Goal: Task Accomplishment & Management: Complete application form

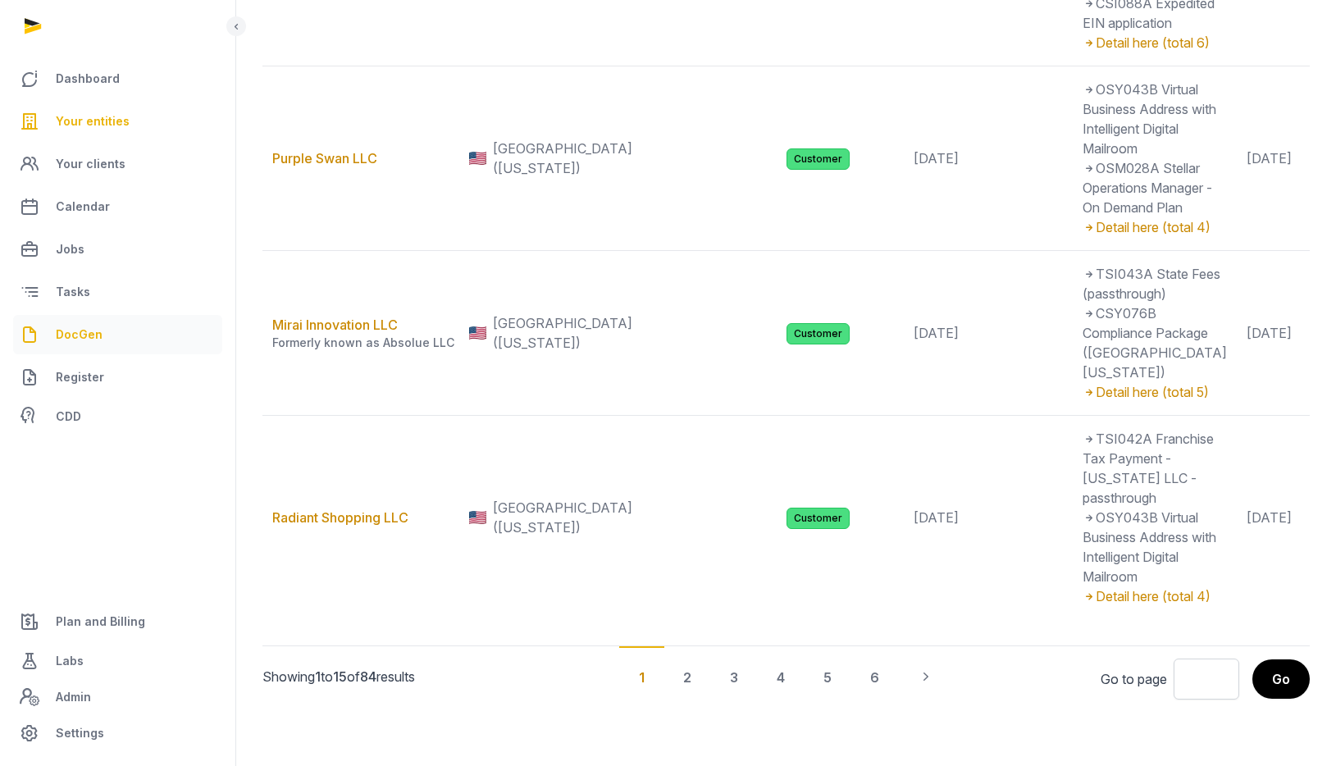
click at [81, 332] on span "DocGen" at bounding box center [79, 335] width 47 height 20
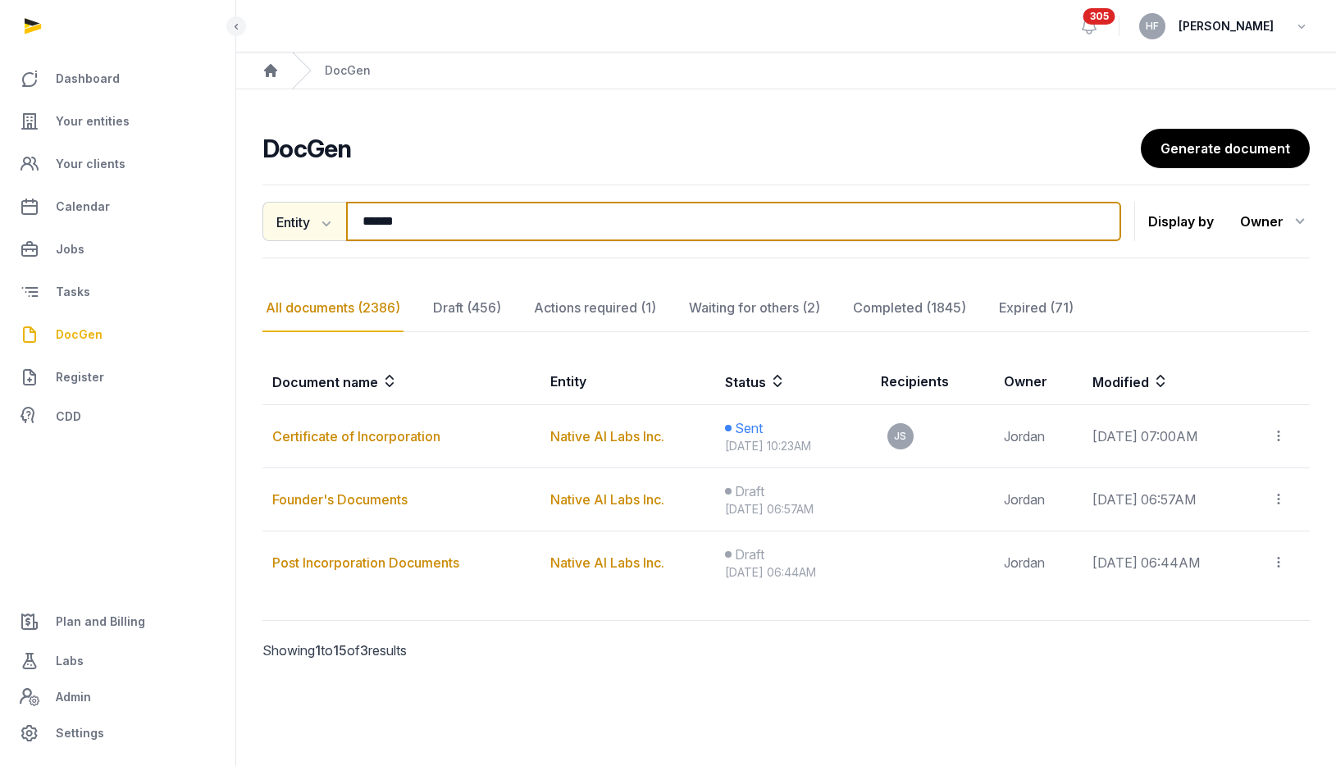
drag, startPoint x: 455, startPoint y: 223, endPoint x: 321, endPoint y: 223, distance: 134.5
click at [334, 223] on div "Entity Document name Entity Recipient ****** Search" at bounding box center [691, 221] width 859 height 39
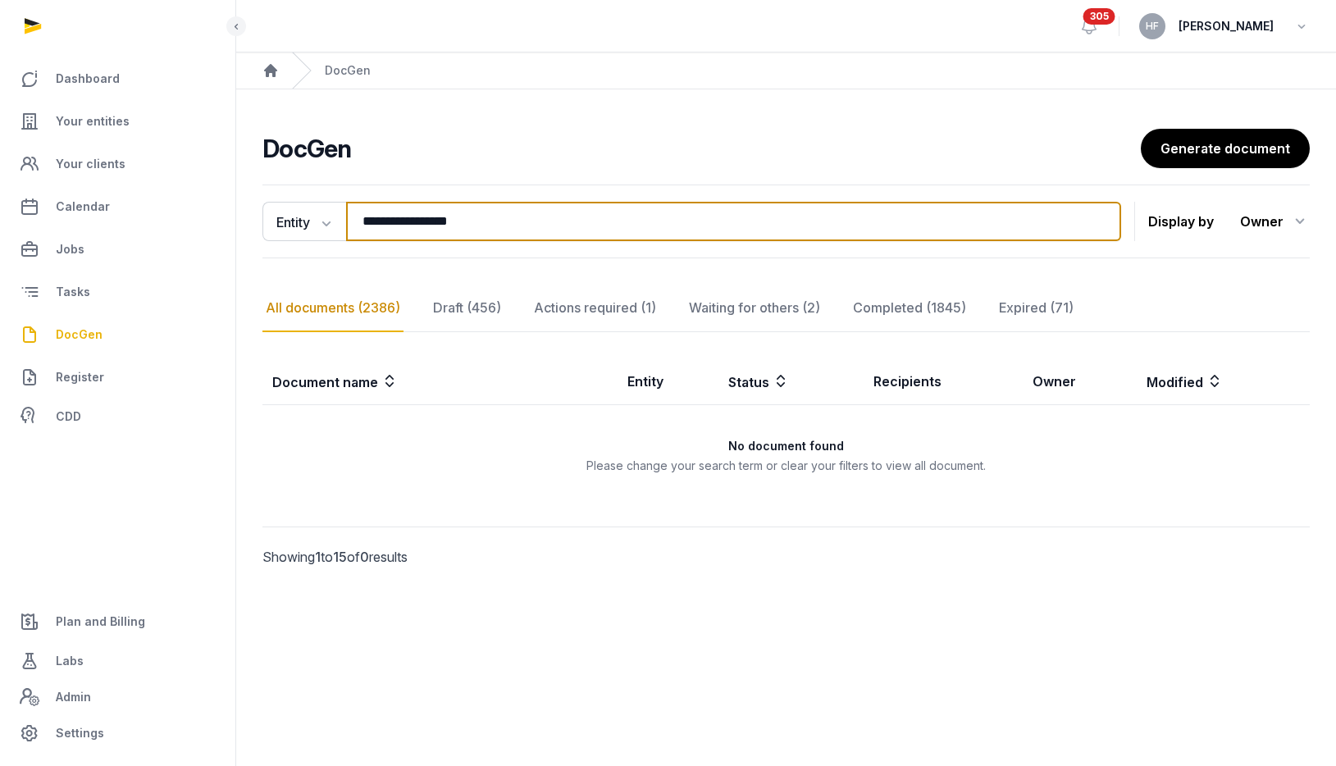
type input "**********"
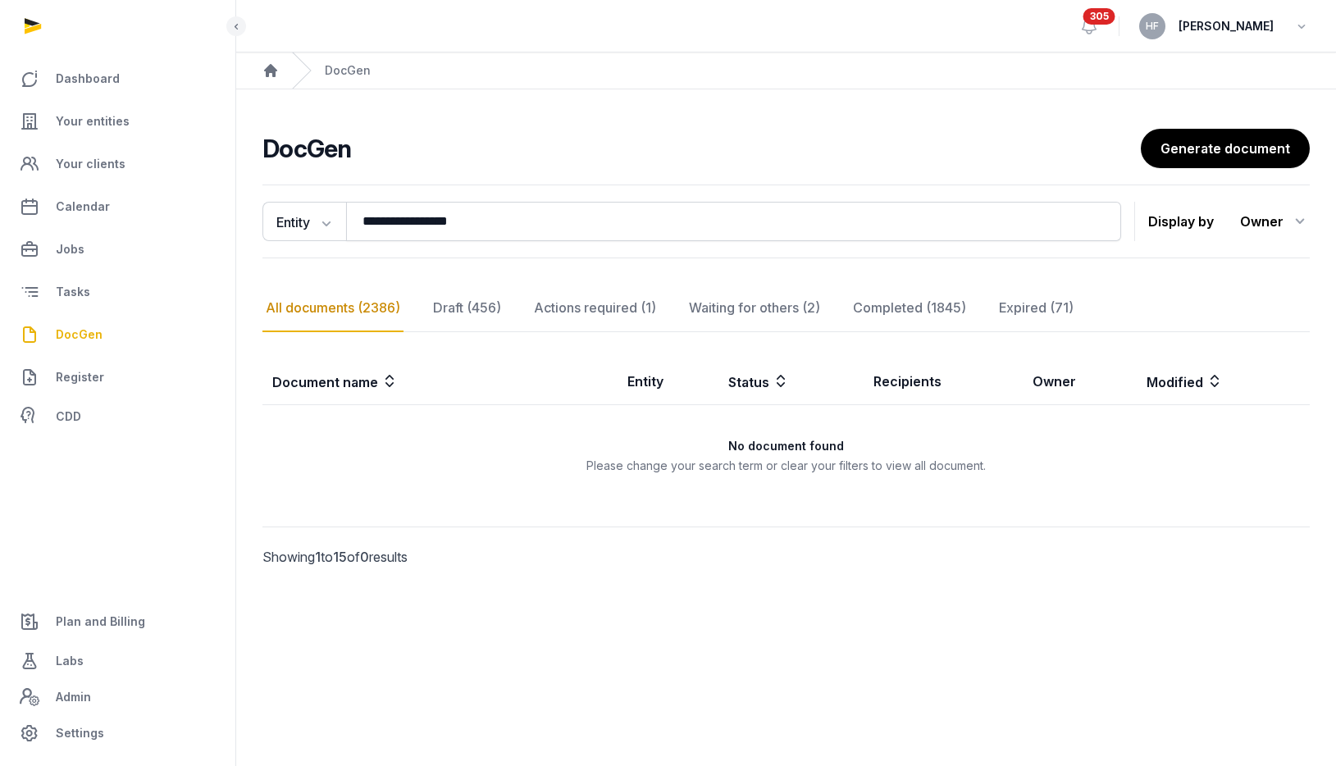
click at [398, 306] on div "All documents (2386)" at bounding box center [332, 309] width 141 height 48
click at [121, 121] on span "Your entities" at bounding box center [93, 122] width 74 height 20
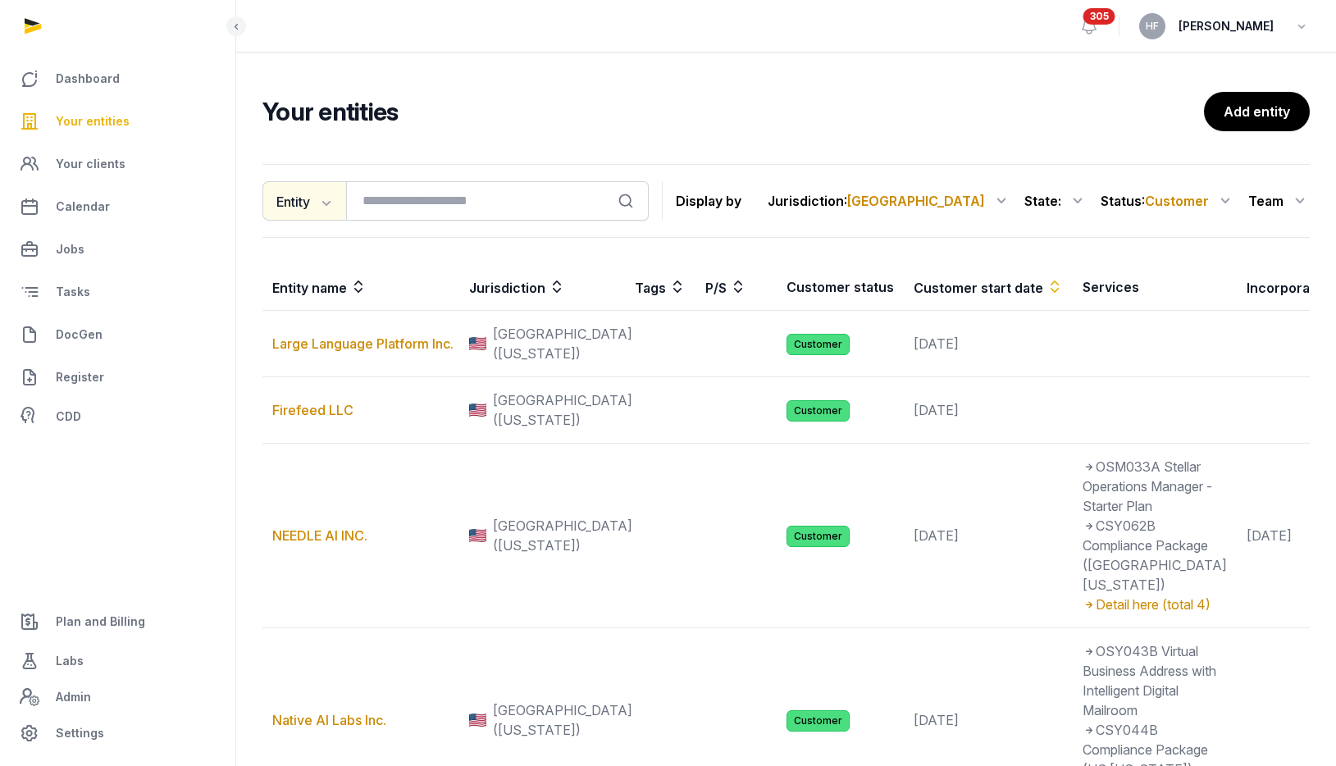
click at [331, 200] on icon "button" at bounding box center [325, 202] width 16 height 16
click at [321, 267] on div "People" at bounding box center [327, 269] width 131 height 33
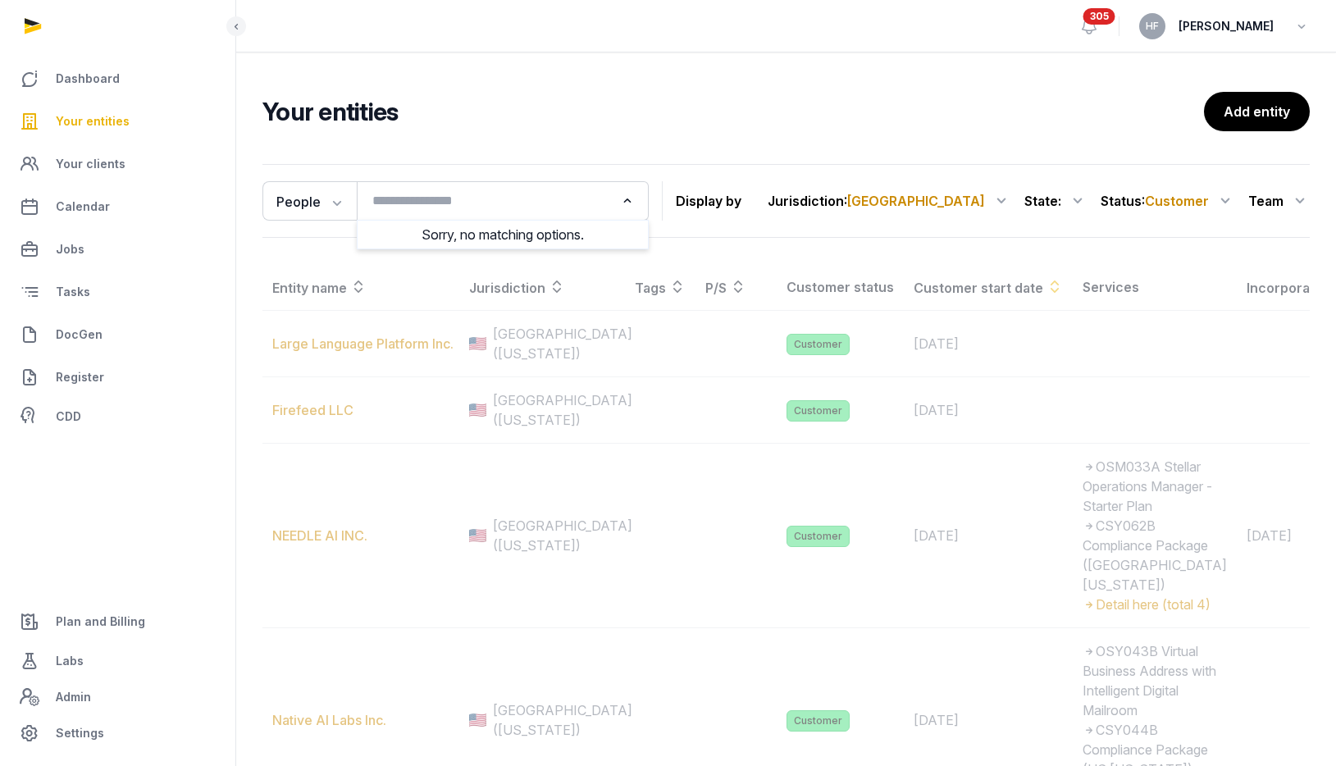
click at [432, 192] on input "Search for option" at bounding box center [491, 200] width 248 height 23
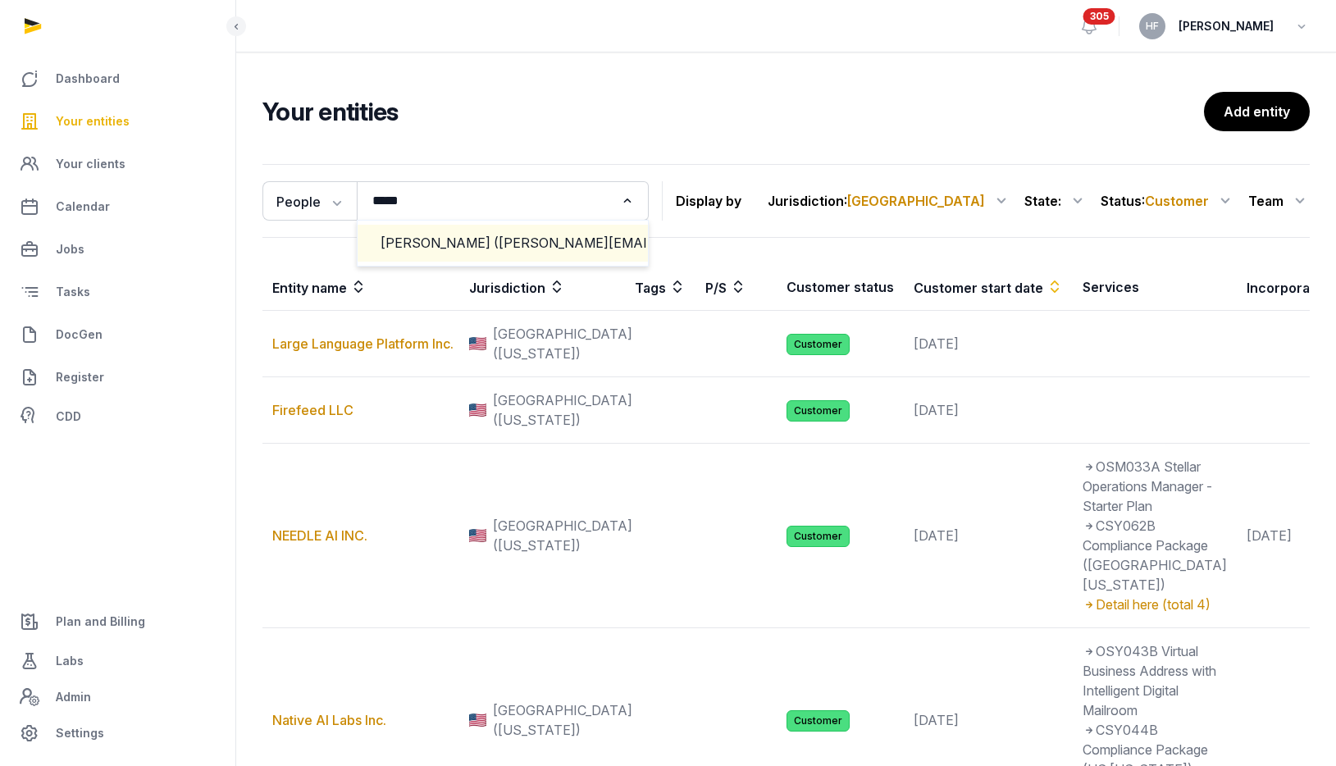
click at [490, 244] on div "[PERSON_NAME] ([PERSON_NAME][EMAIL_ADDRESS][PERSON_NAME][DOMAIN_NAME])" at bounding box center [503, 243] width 244 height 19
type input "*****"
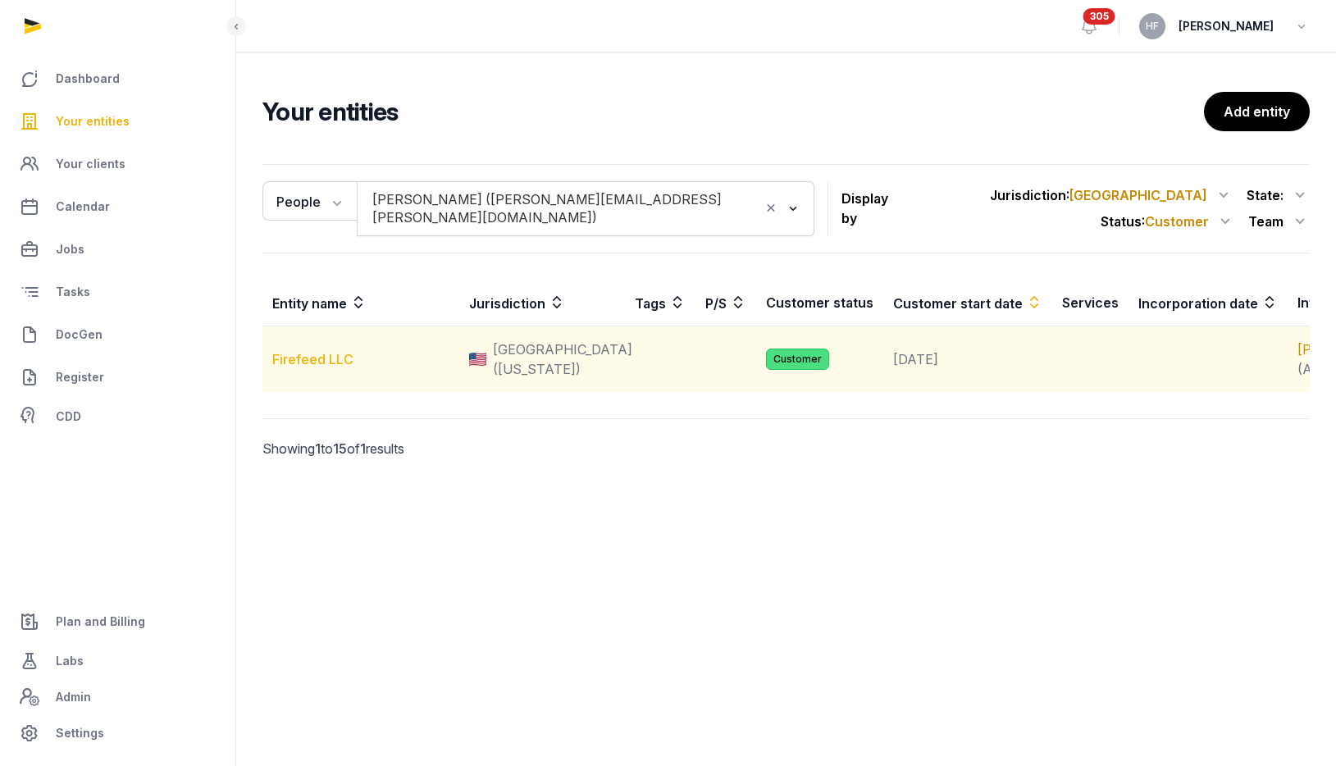
click at [321, 367] on link "Firefeed LLC" at bounding box center [312, 359] width 81 height 16
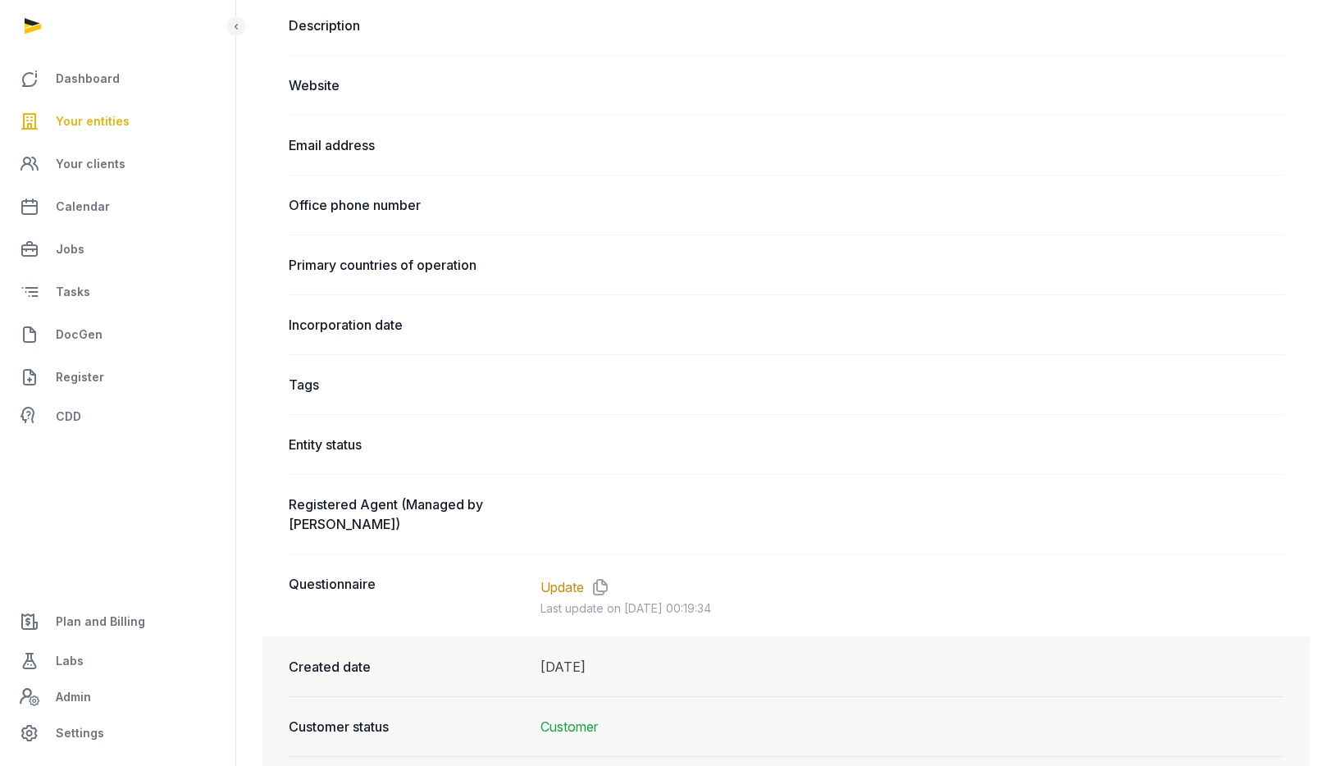
scroll to position [831, 0]
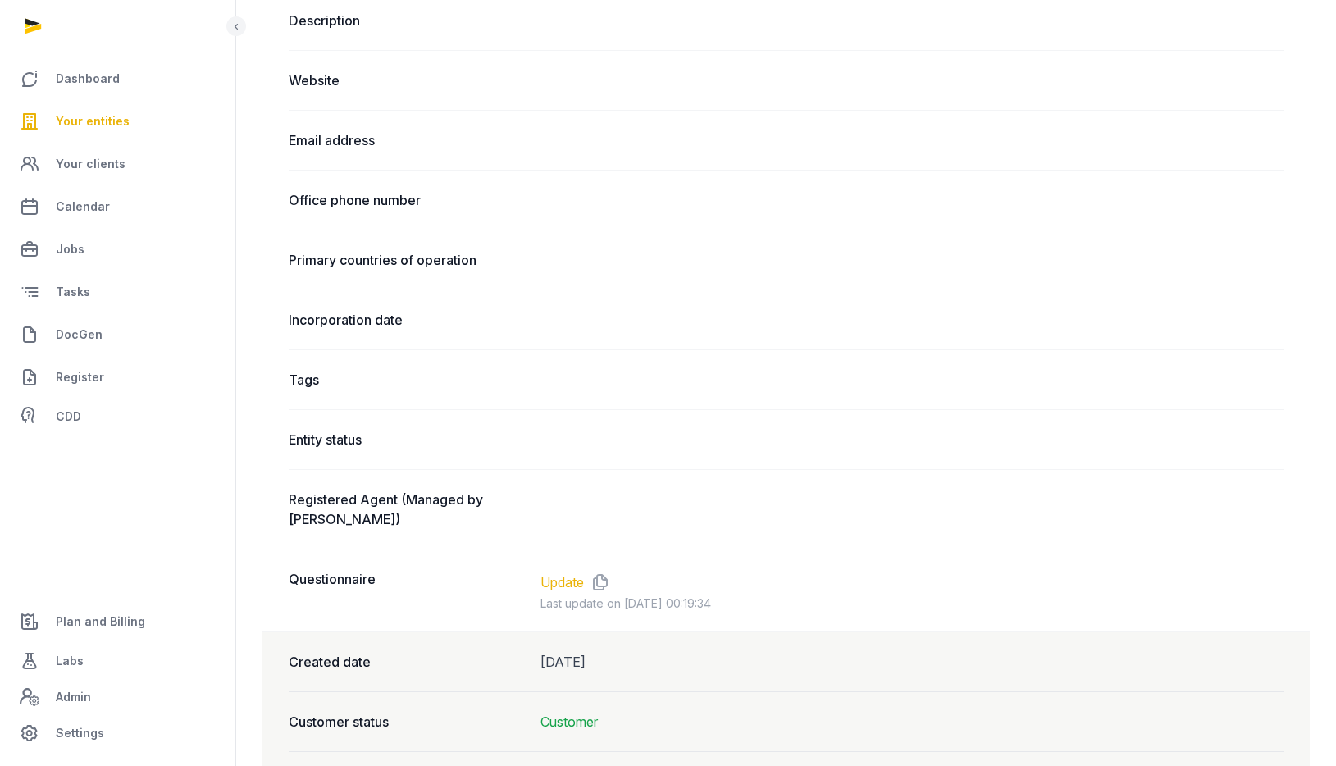
click at [567, 580] on link "Update" at bounding box center [561, 582] width 43 height 20
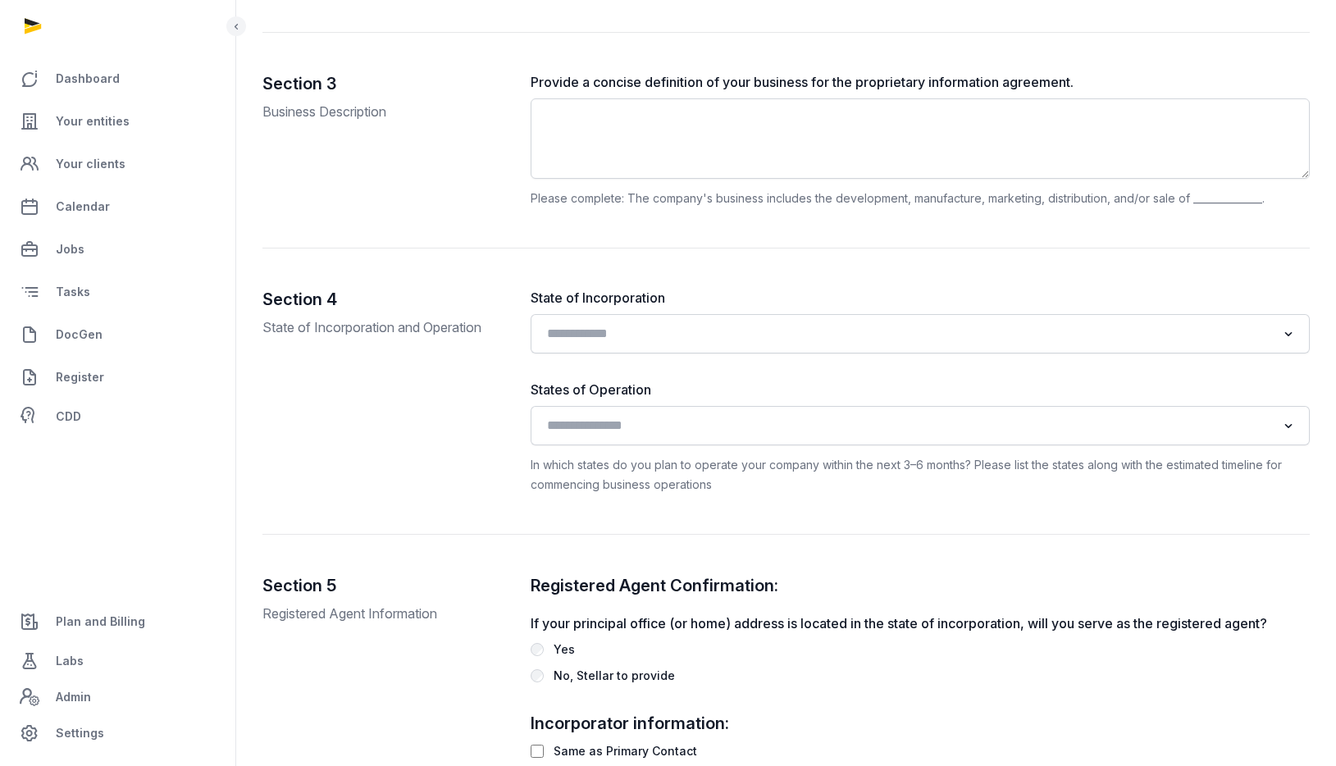
scroll to position [1142, 0]
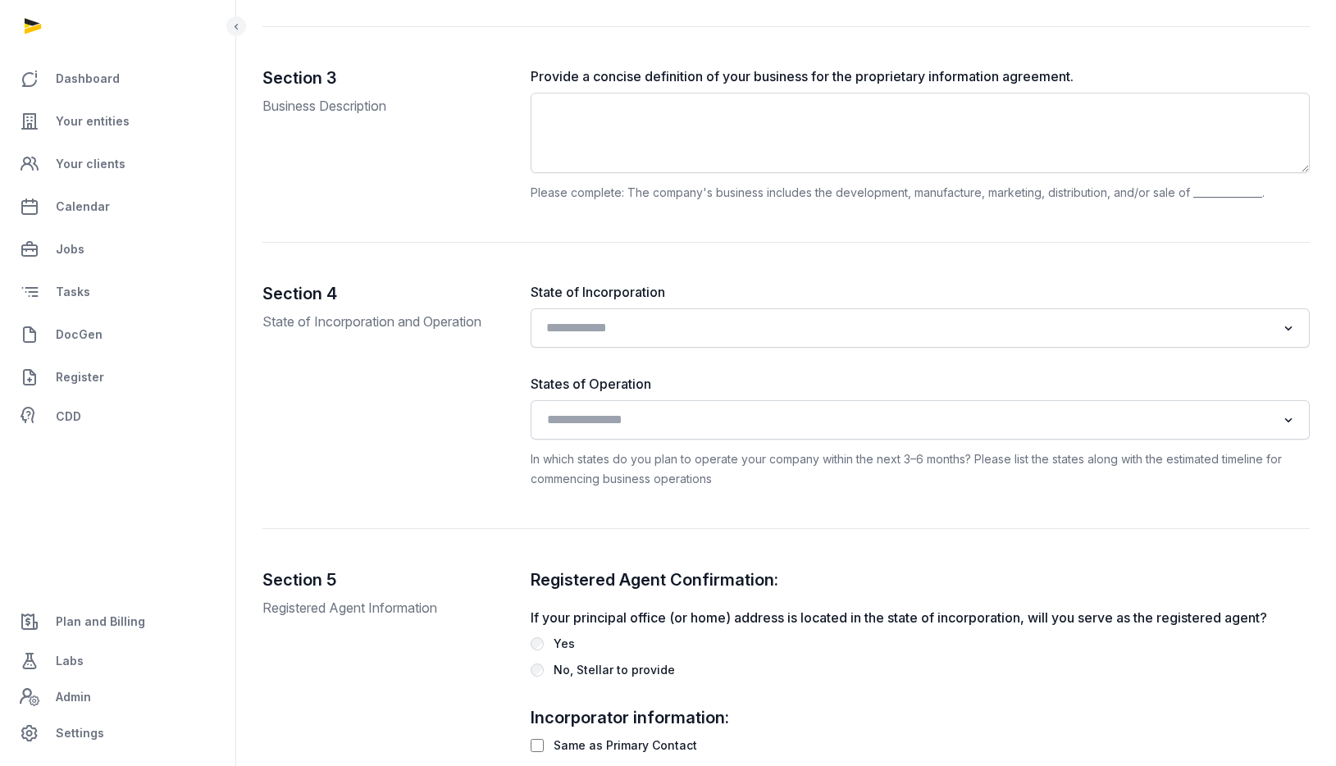
click at [700, 324] on input "Search for option" at bounding box center [908, 328] width 736 height 23
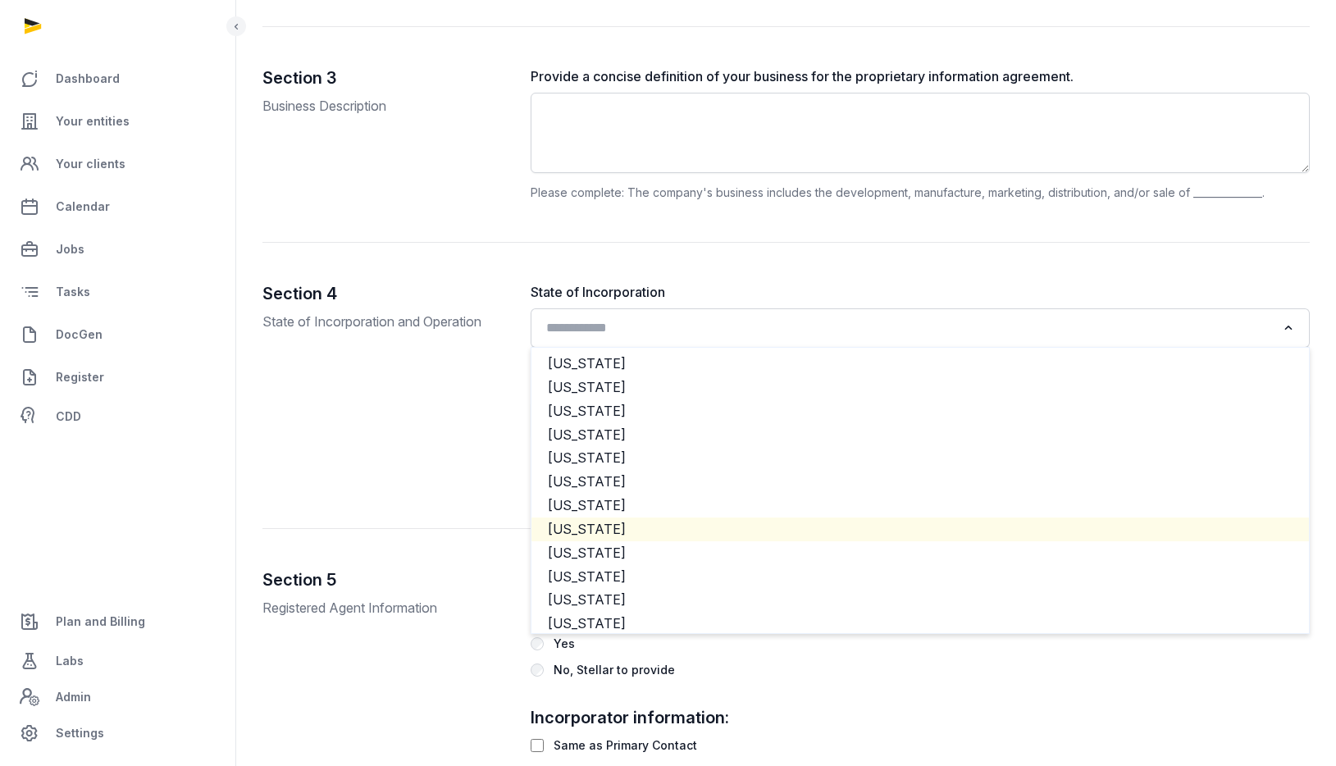
click at [600, 523] on li "[US_STATE]" at bounding box center [919, 529] width 777 height 24
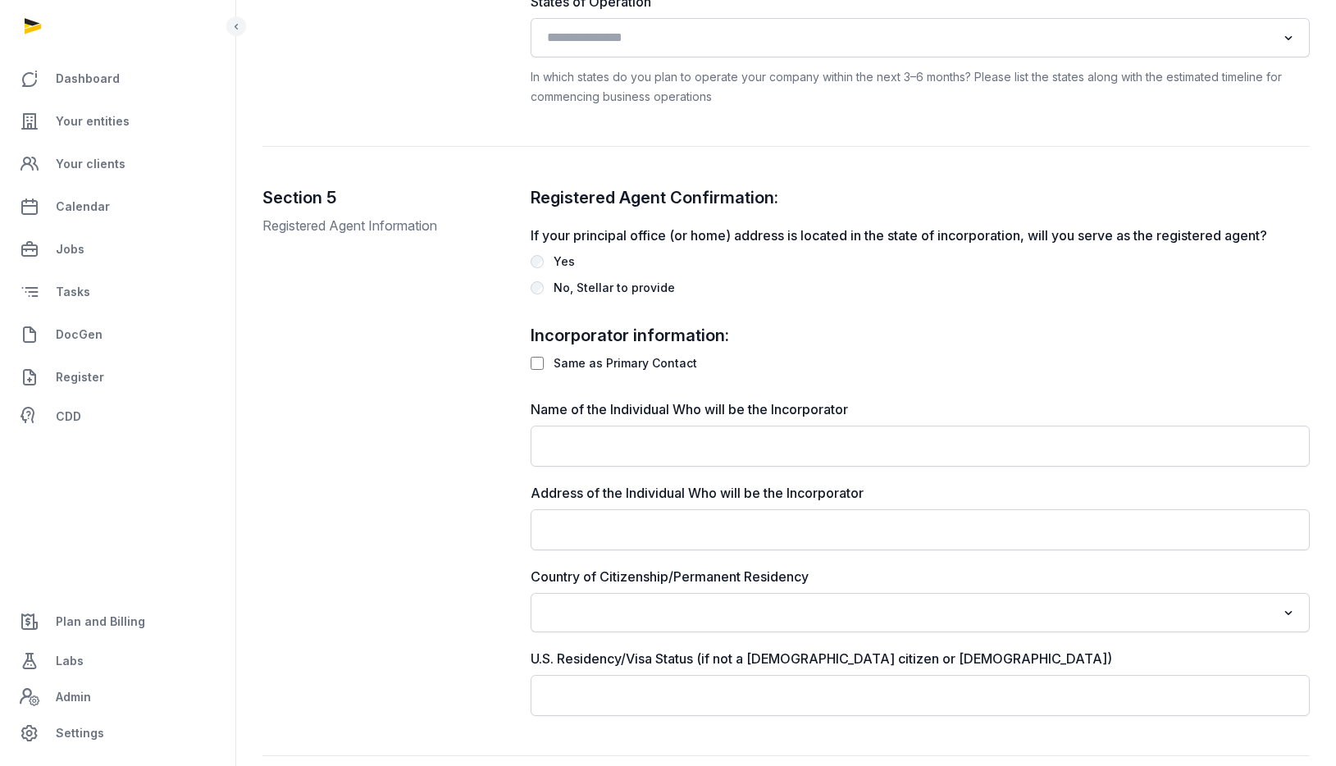
scroll to position [1529, 0]
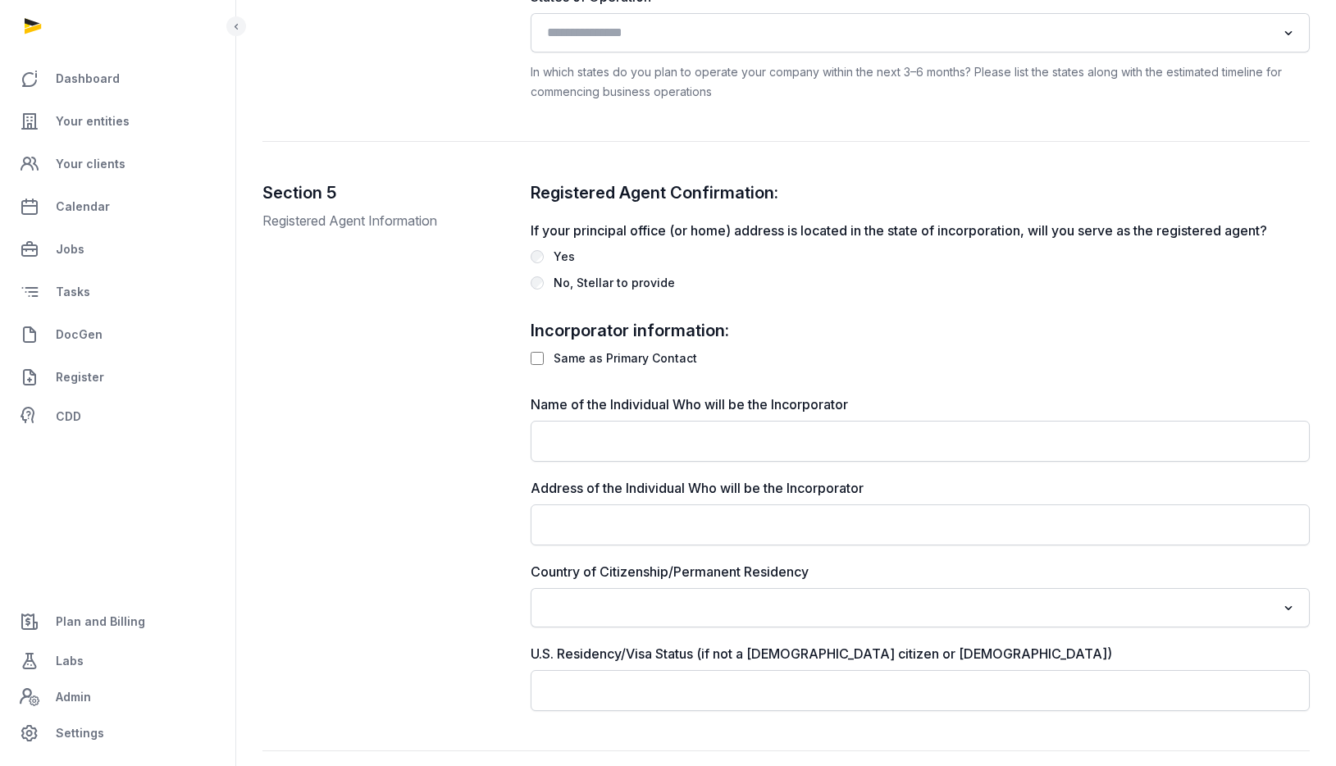
click at [604, 285] on div "No, Stellar to provide" at bounding box center [614, 283] width 121 height 20
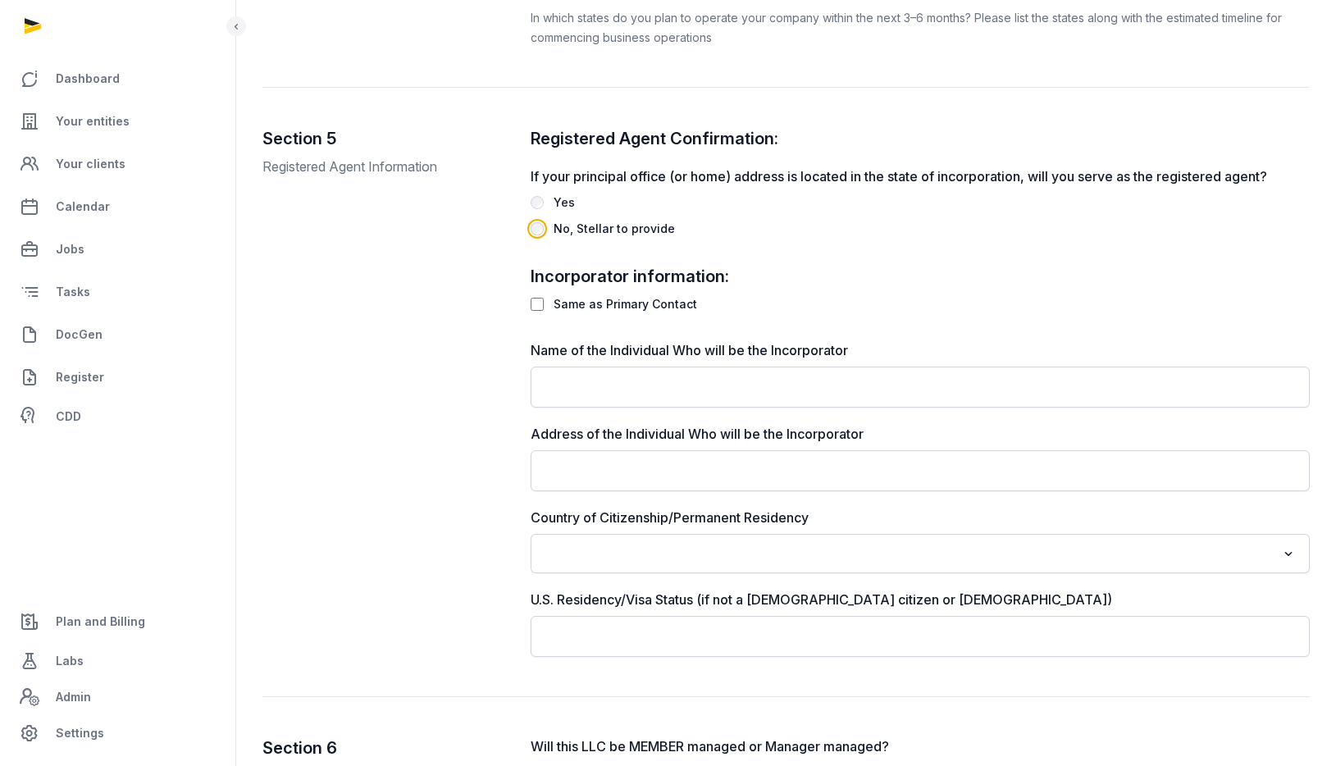
scroll to position [1602, 0]
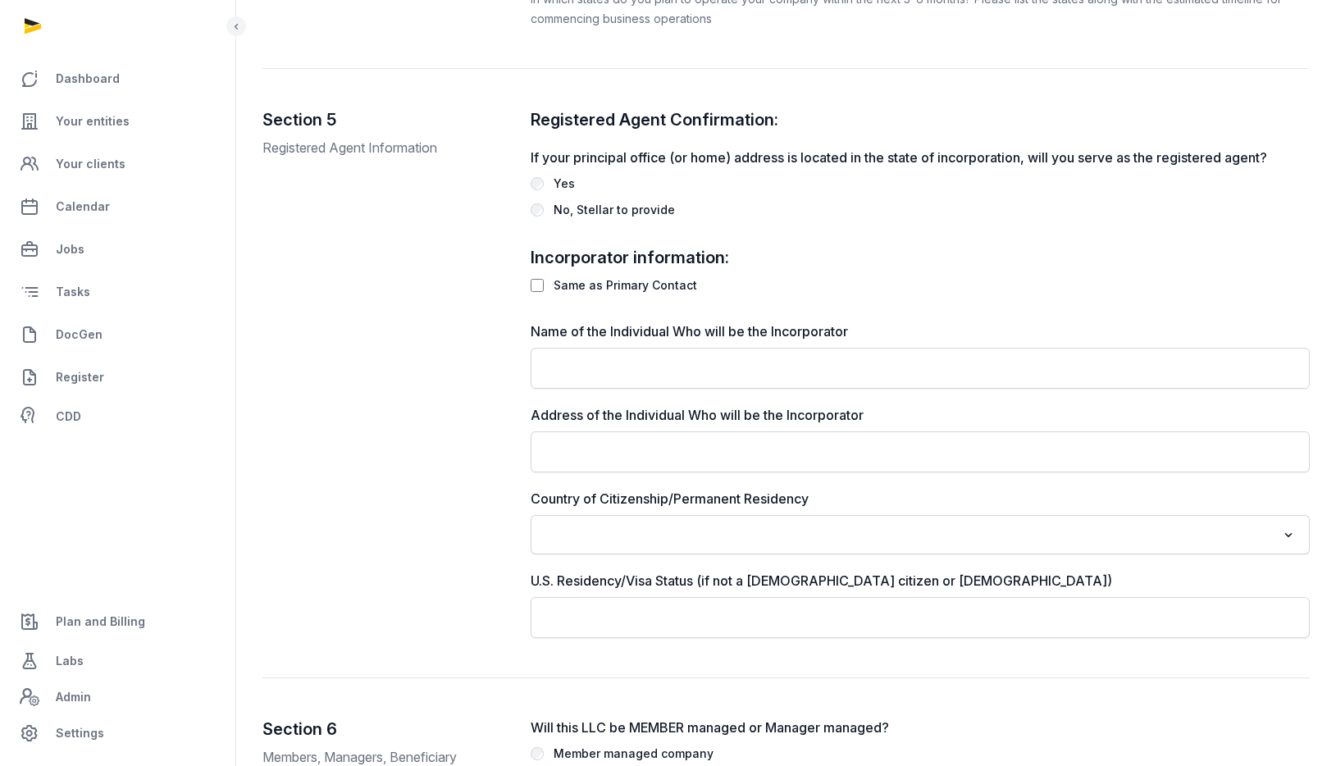
click at [631, 267] on h2 "Incorporator information:" at bounding box center [920, 257] width 779 height 23
click at [623, 285] on div "Same as Primary Contact" at bounding box center [626, 286] width 144 height 20
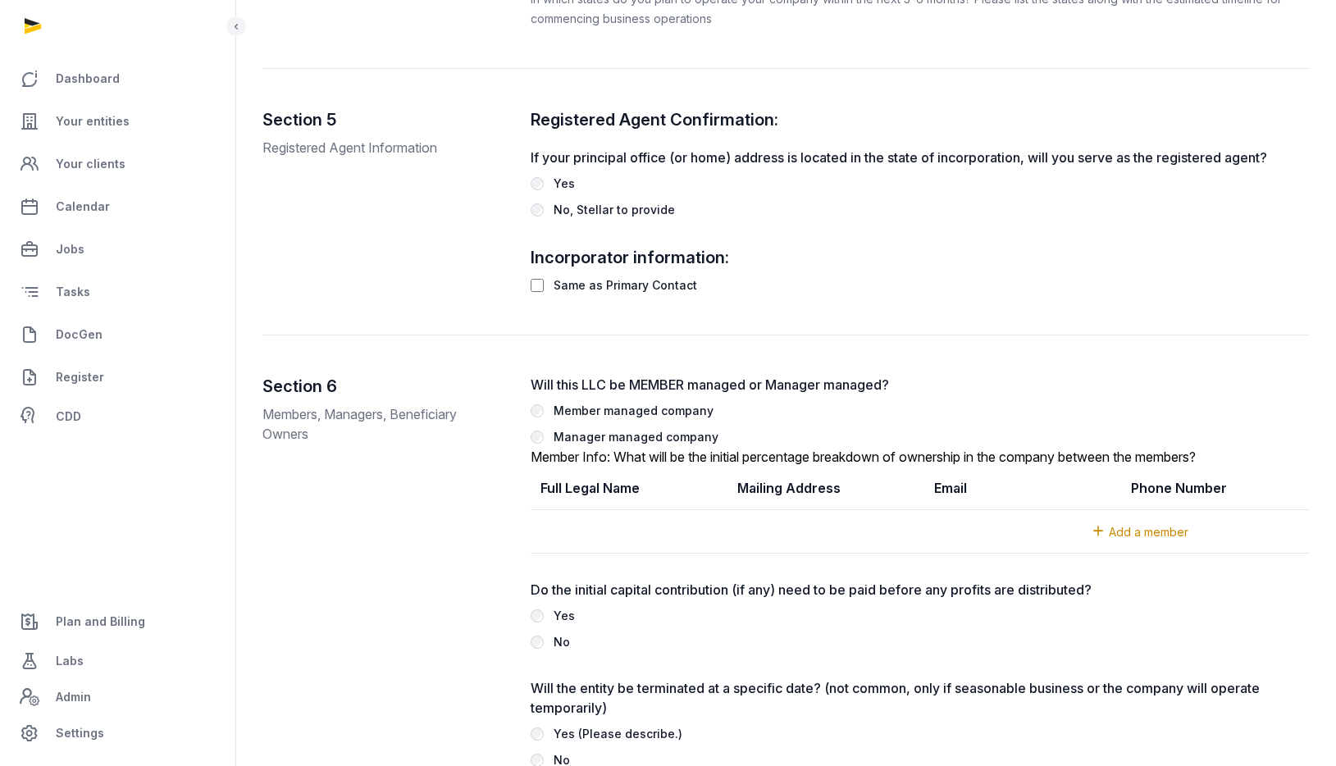
click at [667, 289] on div "Same as Primary Contact" at bounding box center [626, 286] width 144 height 20
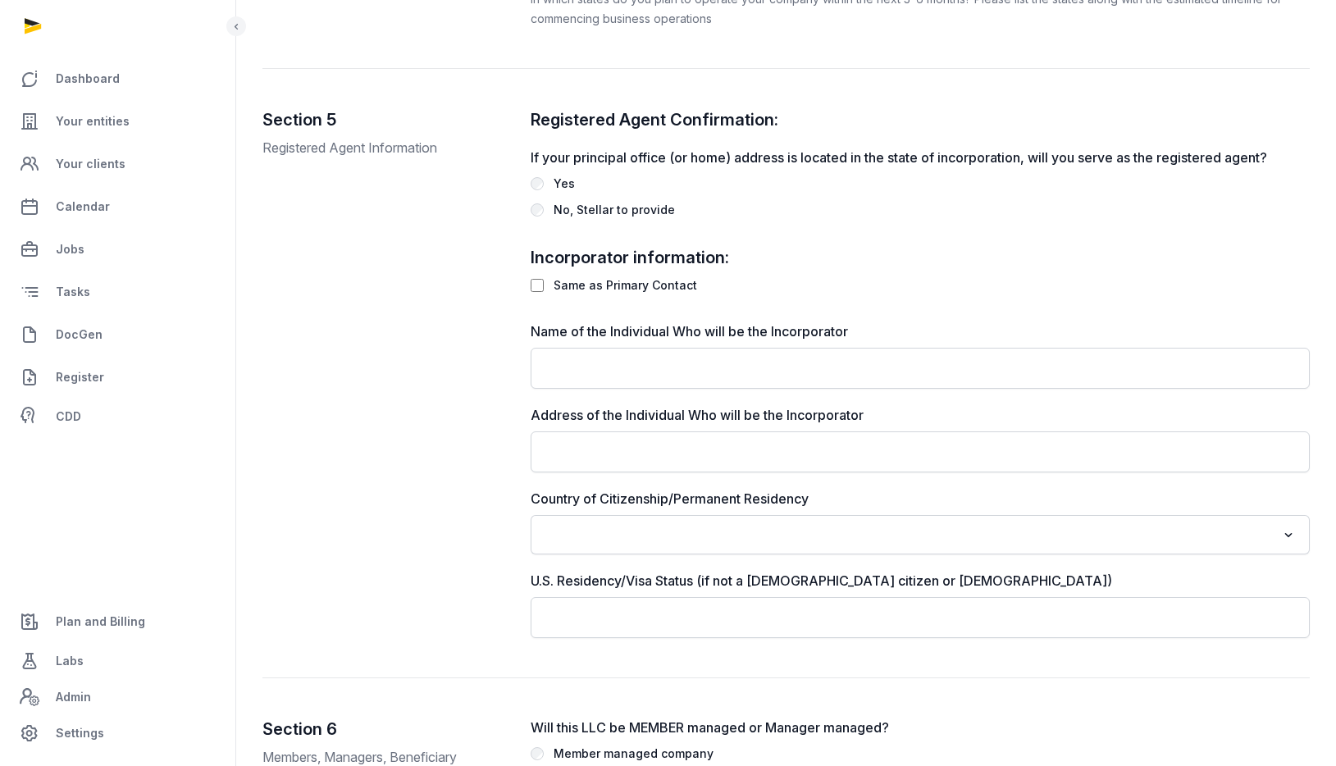
click at [667, 289] on div "Same as Primary Contact" at bounding box center [626, 286] width 144 height 20
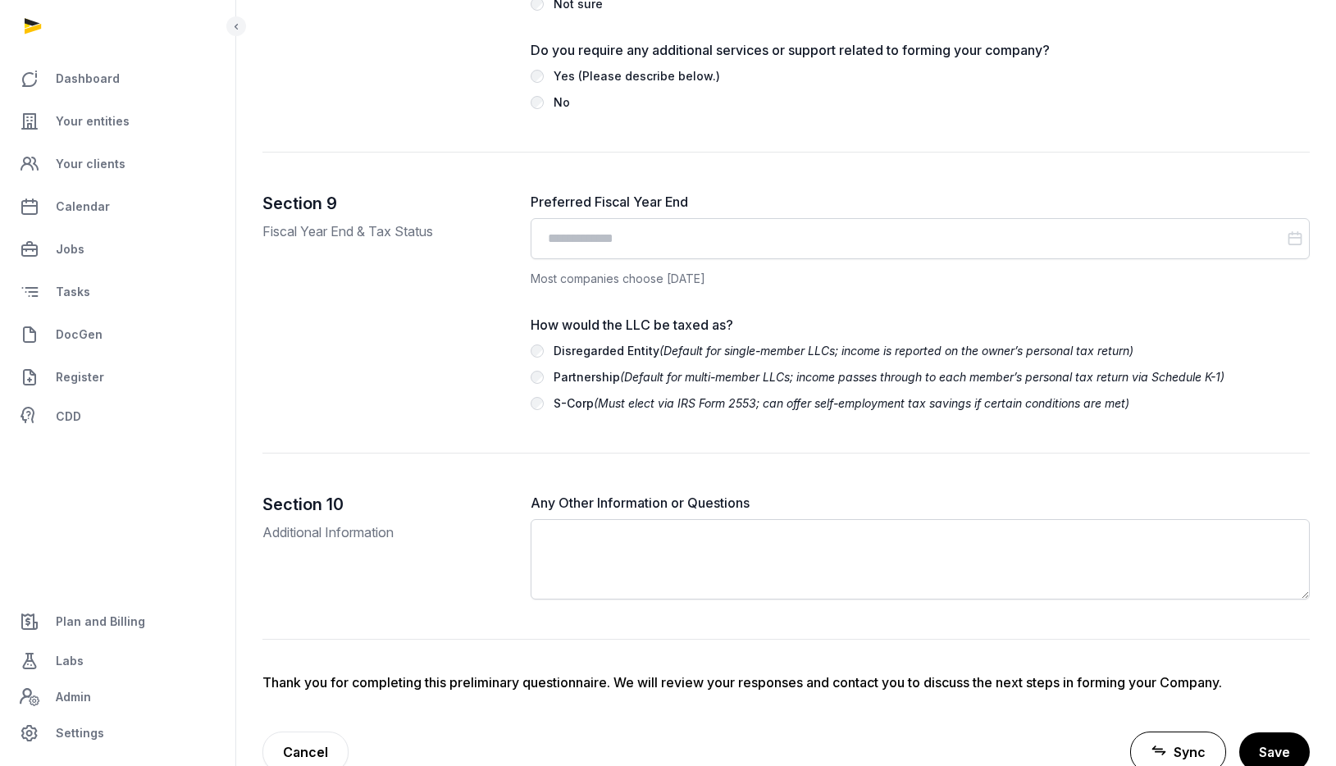
scroll to position [3576, 0]
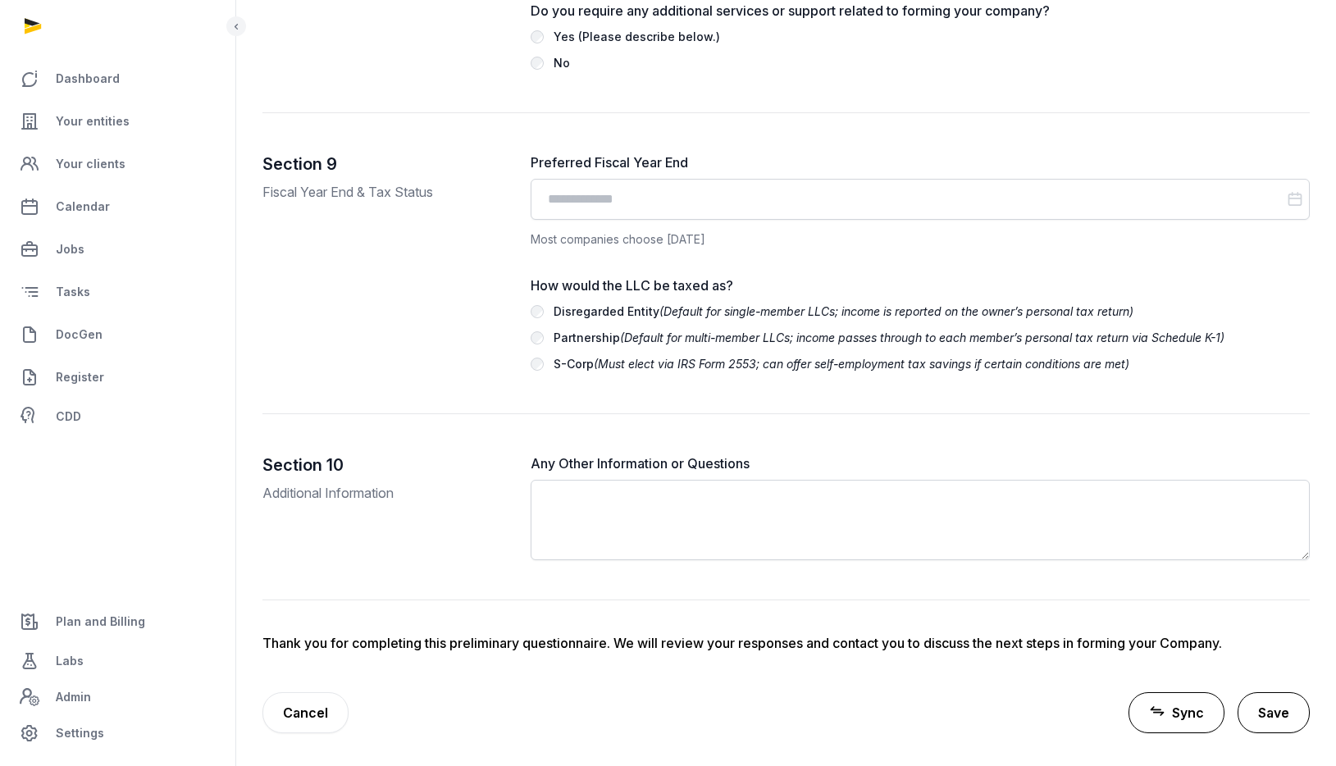
click at [1297, 710] on button "Save" at bounding box center [1273, 712] width 72 height 41
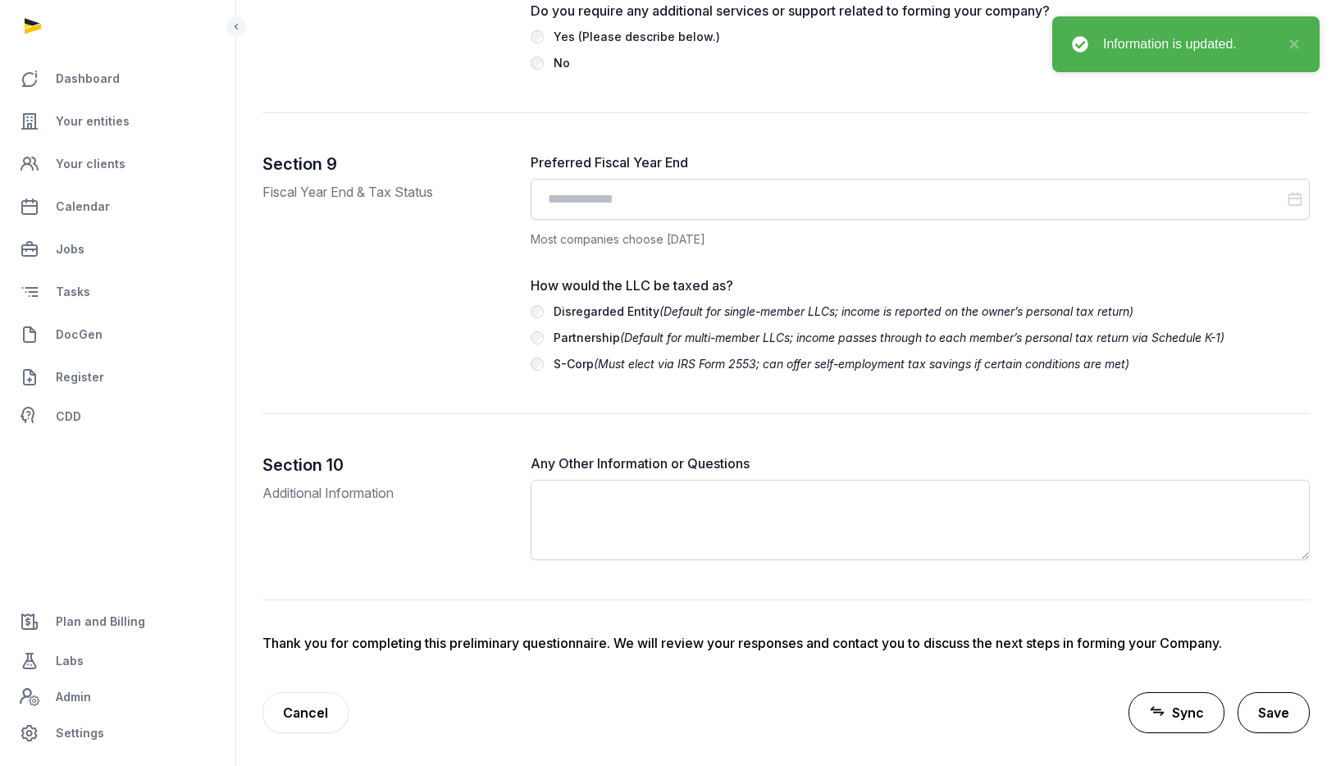
click at [1284, 714] on button "Save" at bounding box center [1273, 712] width 72 height 41
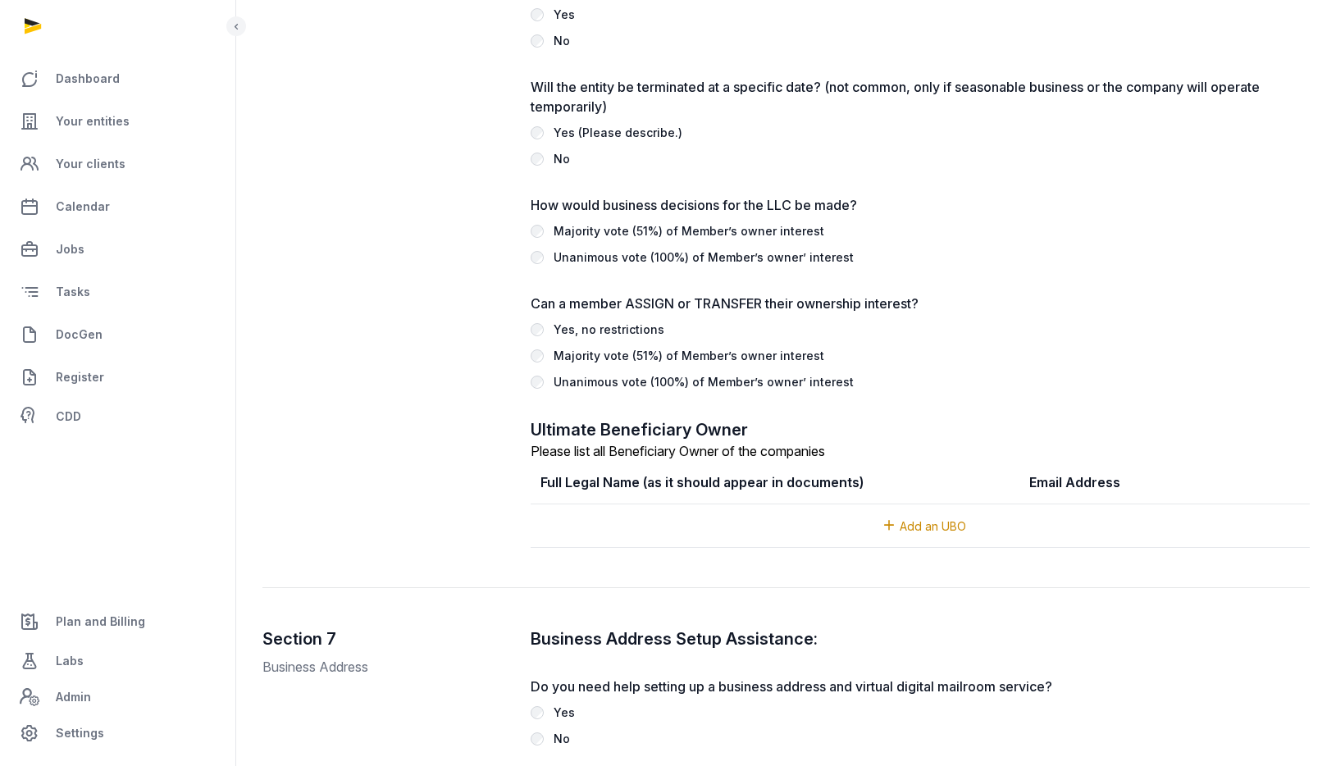
scroll to position [1273, 0]
